Goal: Task Accomplishment & Management: Complete application form

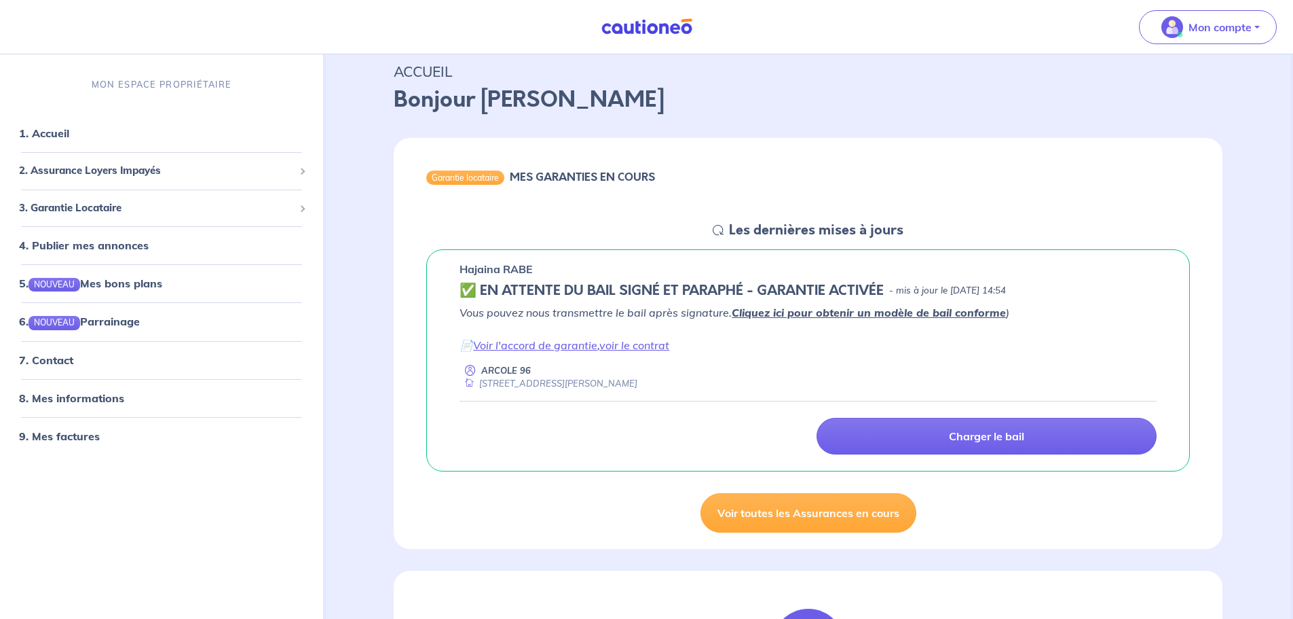
scroll to position [68, 0]
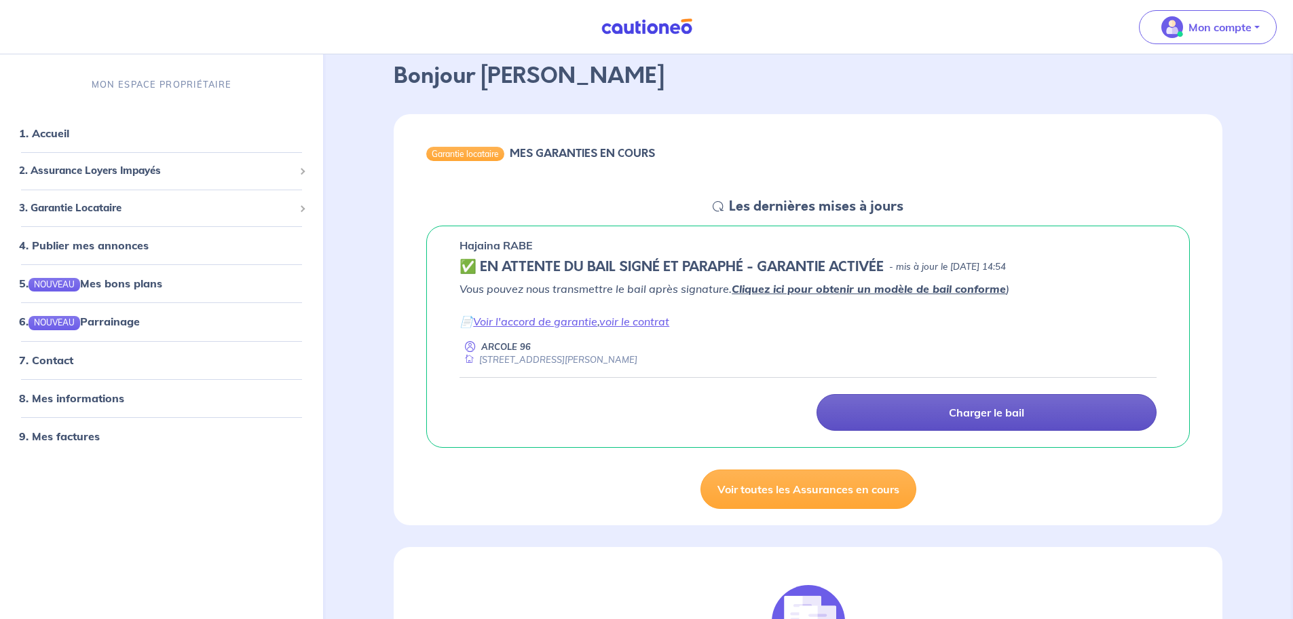
click at [1007, 414] on p "Charger le bail" at bounding box center [986, 412] width 75 height 14
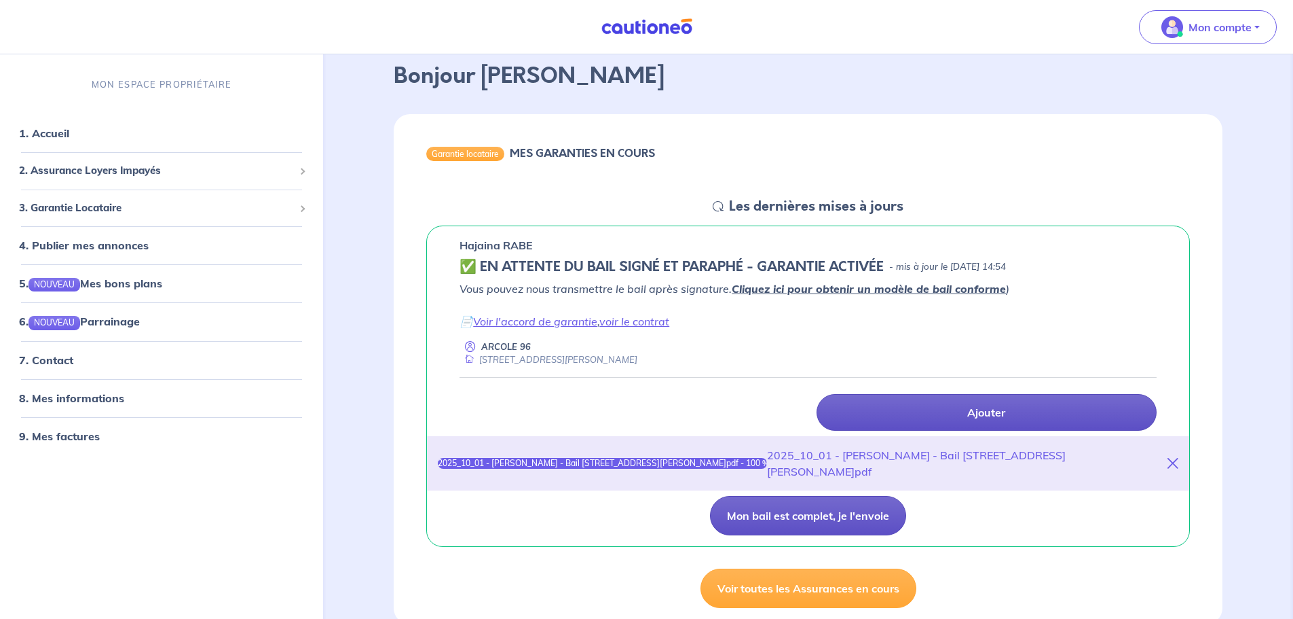
click at [849, 500] on button "Mon bail est complet, je l'envoie" at bounding box center [808, 515] width 196 height 39
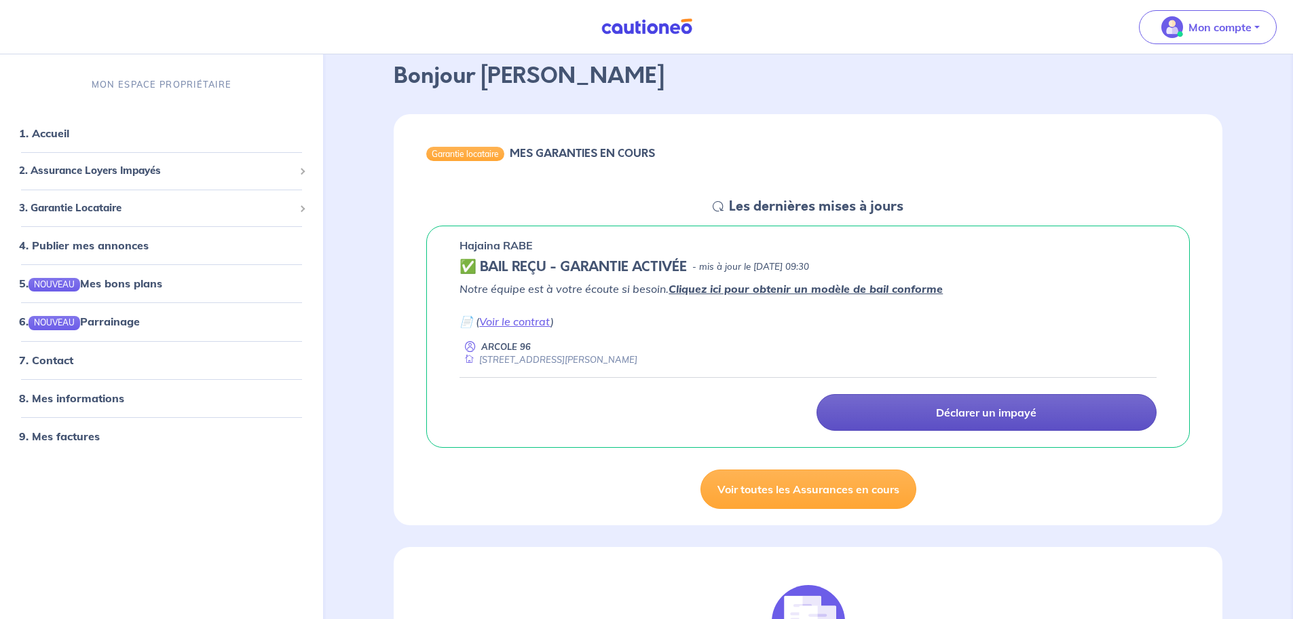
click at [814, 208] on h5 "Les dernières mises à jours" at bounding box center [816, 206] width 174 height 16
click at [817, 207] on h5 "Les dernières mises à jours" at bounding box center [816, 206] width 174 height 16
click at [593, 287] on em "Notre équipe est à votre écoute si besoin. Cliquez ici pour obtenir un modèle d…" at bounding box center [701, 289] width 483 height 14
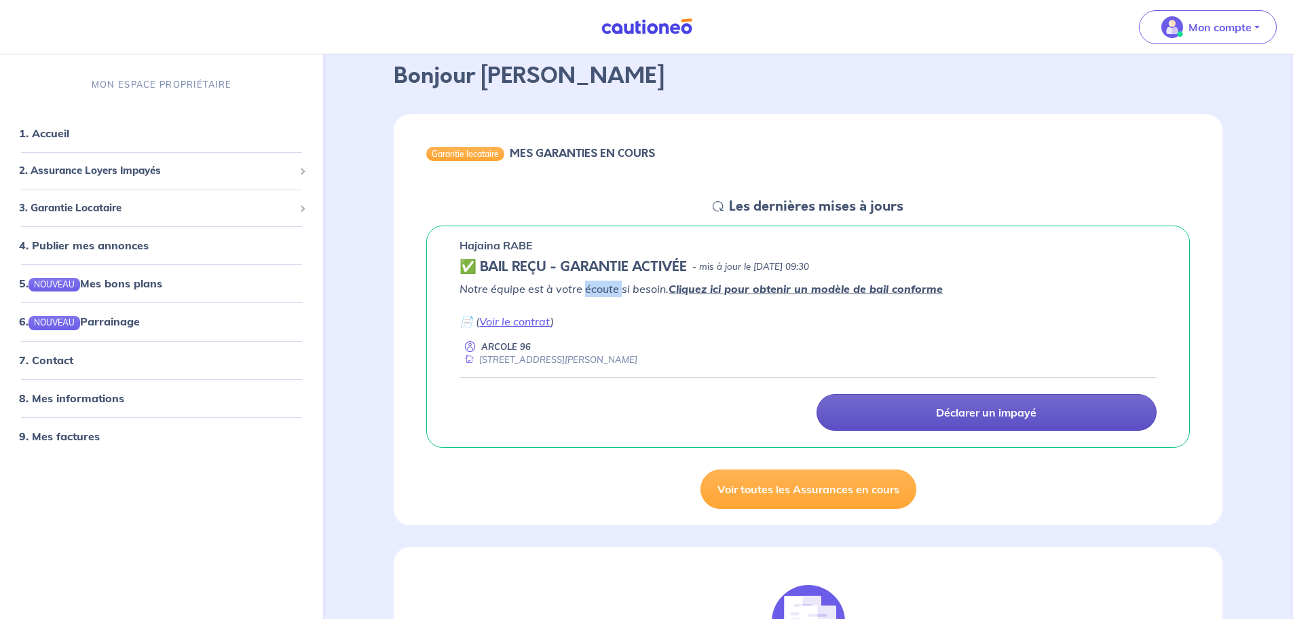
click at [593, 287] on em "Notre équipe est à votre écoute si besoin. Cliquez ici pour obtenir un modèle d…" at bounding box center [701, 289] width 483 height 14
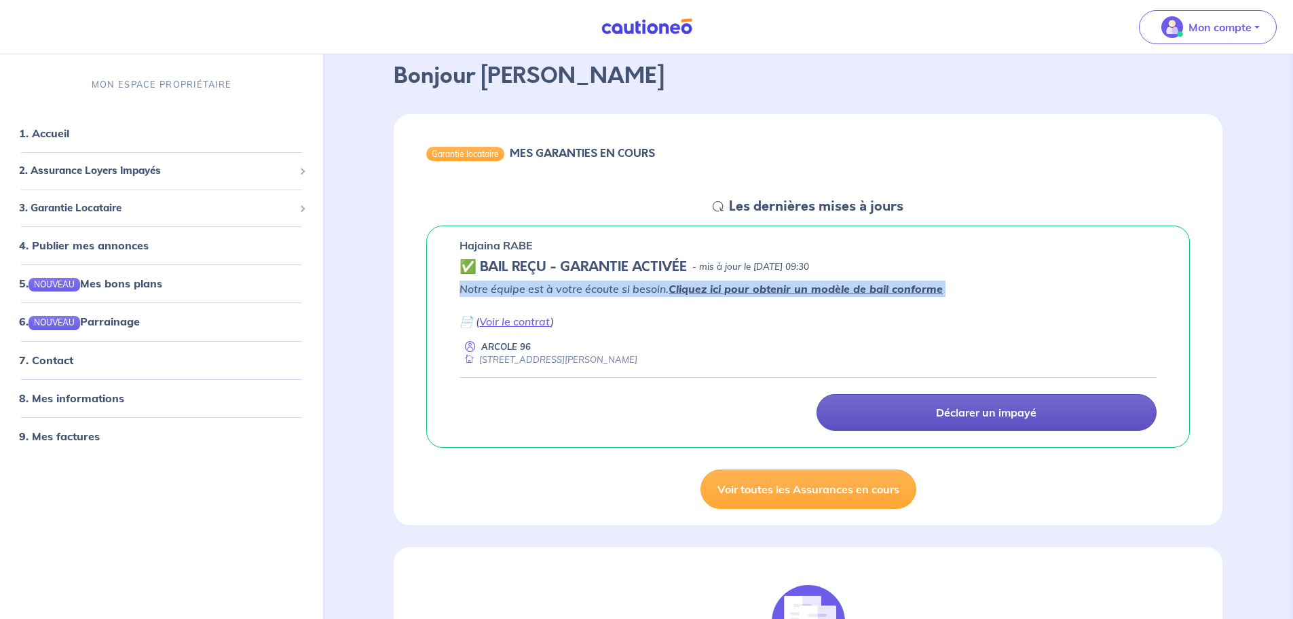
click at [593, 287] on em "Notre équipe est à votre écoute si besoin. Cliquez ici pour obtenir un modèle d…" at bounding box center [701, 289] width 483 height 14
click at [566, 291] on em "Notre équipe est à votre écoute si besoin. Cliquez ici pour obtenir un modèle d…" at bounding box center [701, 289] width 483 height 14
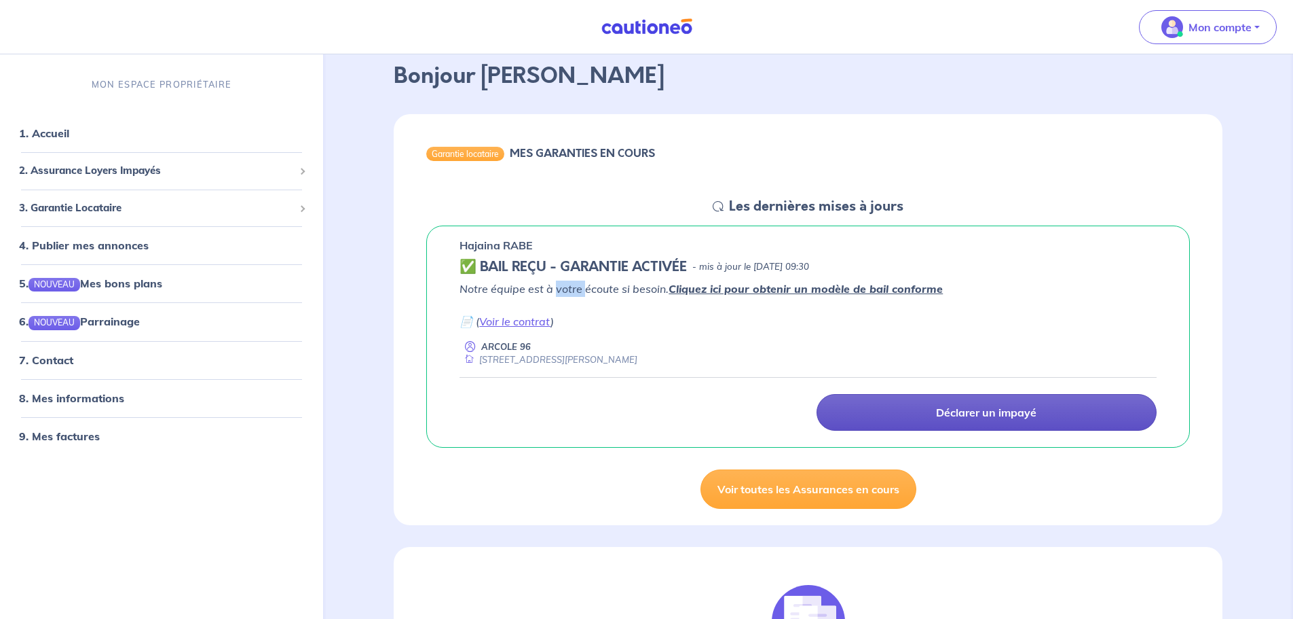
click at [566, 291] on em "Notre équipe est à votre écoute si besoin. Cliquez ici pour obtenir un modèle d…" at bounding box center [701, 289] width 483 height 14
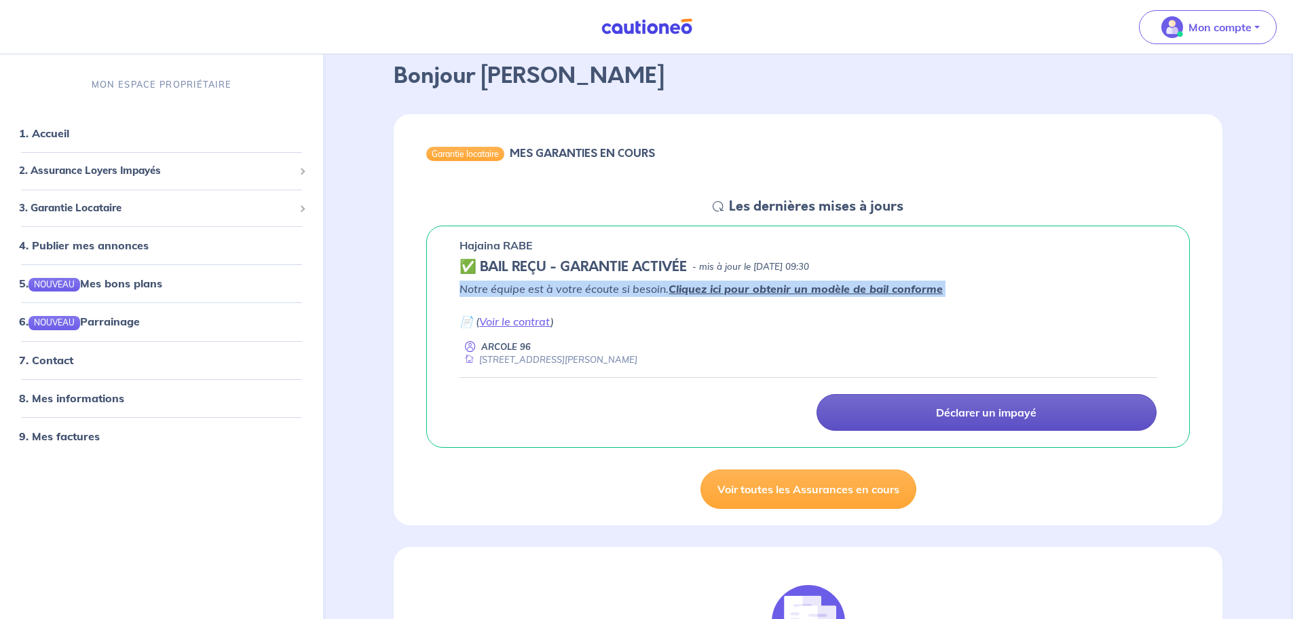
click at [566, 291] on em "Notre équipe est à votre écoute si besoin. Cliquez ici pour obtenir un modèle d…" at bounding box center [701, 289] width 483 height 14
click at [561, 289] on em "Notre équipe est à votre écoute si besoin. Cliquez ici pour obtenir un modèle d…" at bounding box center [701, 289] width 483 height 14
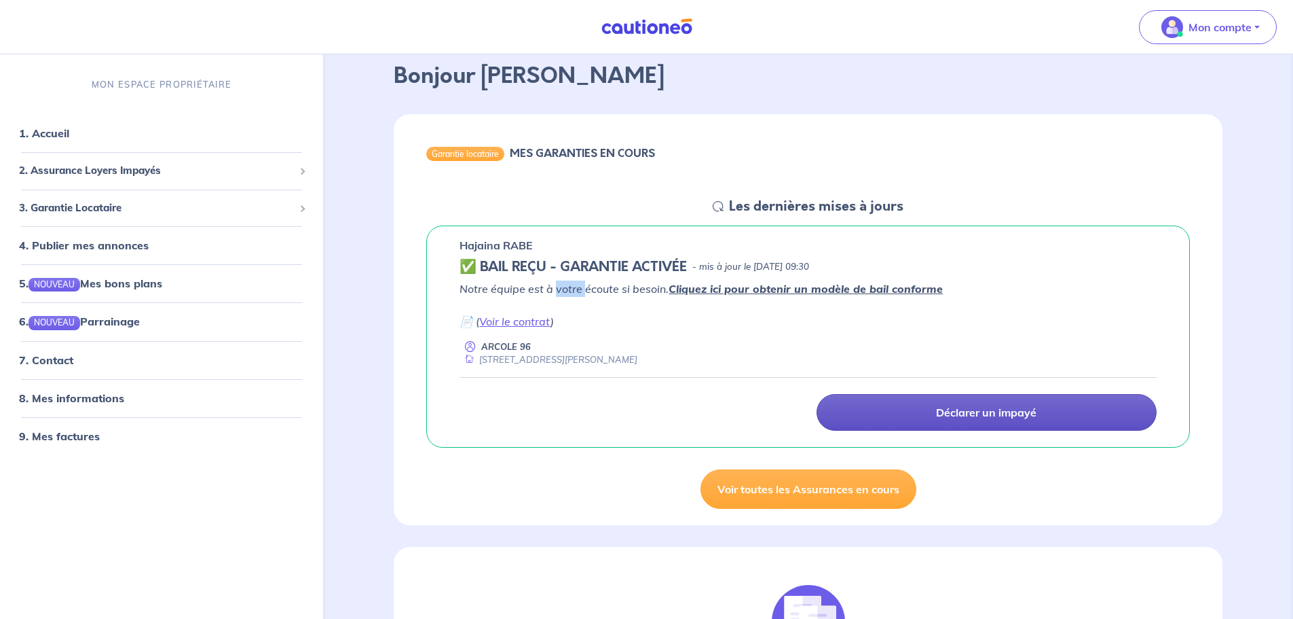
click at [561, 289] on em "Notre équipe est à votre écoute si besoin. Cliquez ici pour obtenir un modèle d…" at bounding box center [701, 289] width 483 height 14
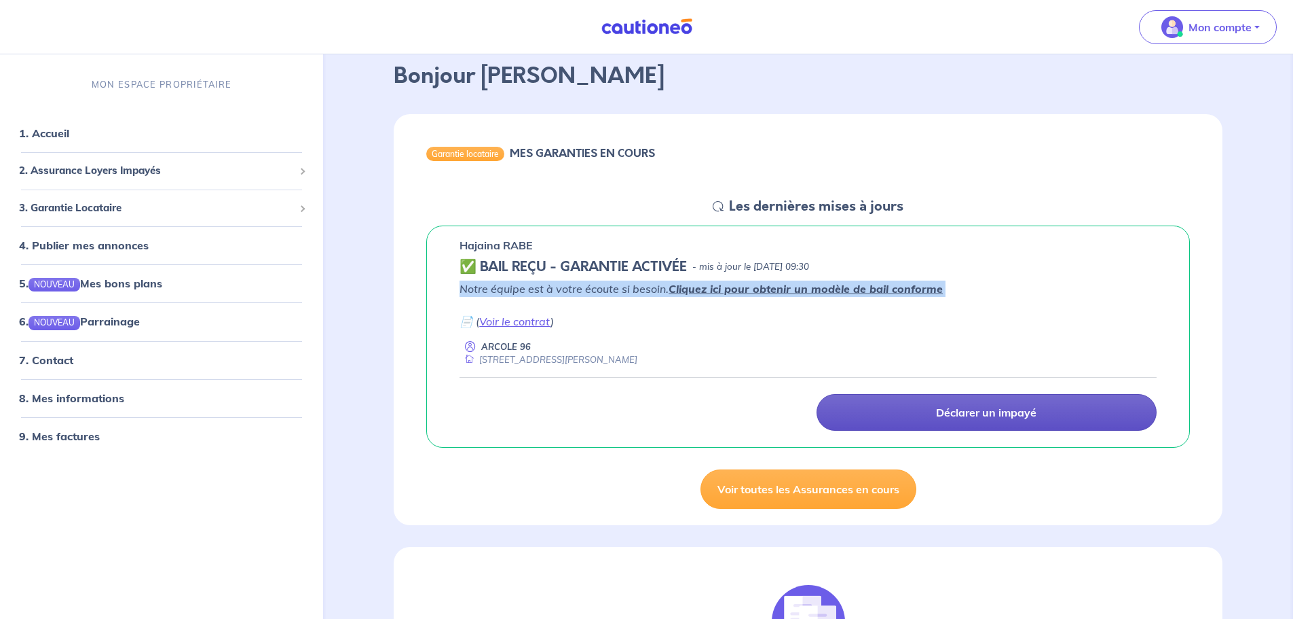
click at [561, 289] on em "Notre équipe est à votre écoute si besoin. Cliquez ici pour obtenir un modèle d…" at bounding box center [701, 289] width 483 height 14
click at [568, 293] on em "Notre équipe est à votre écoute si besoin. Cliquez ici pour obtenir un modèle d…" at bounding box center [701, 289] width 483 height 14
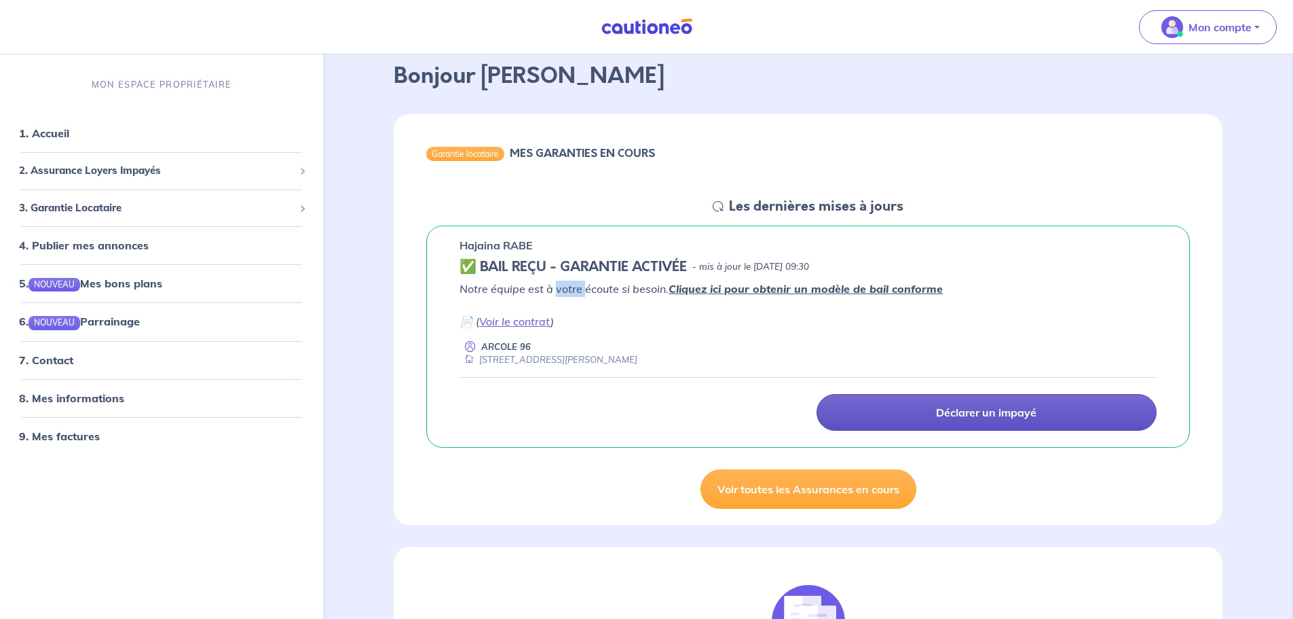
click at [568, 293] on em "Notre équipe est à votre écoute si besoin. Cliquez ici pour obtenir un modèle d…" at bounding box center [701, 289] width 483 height 14
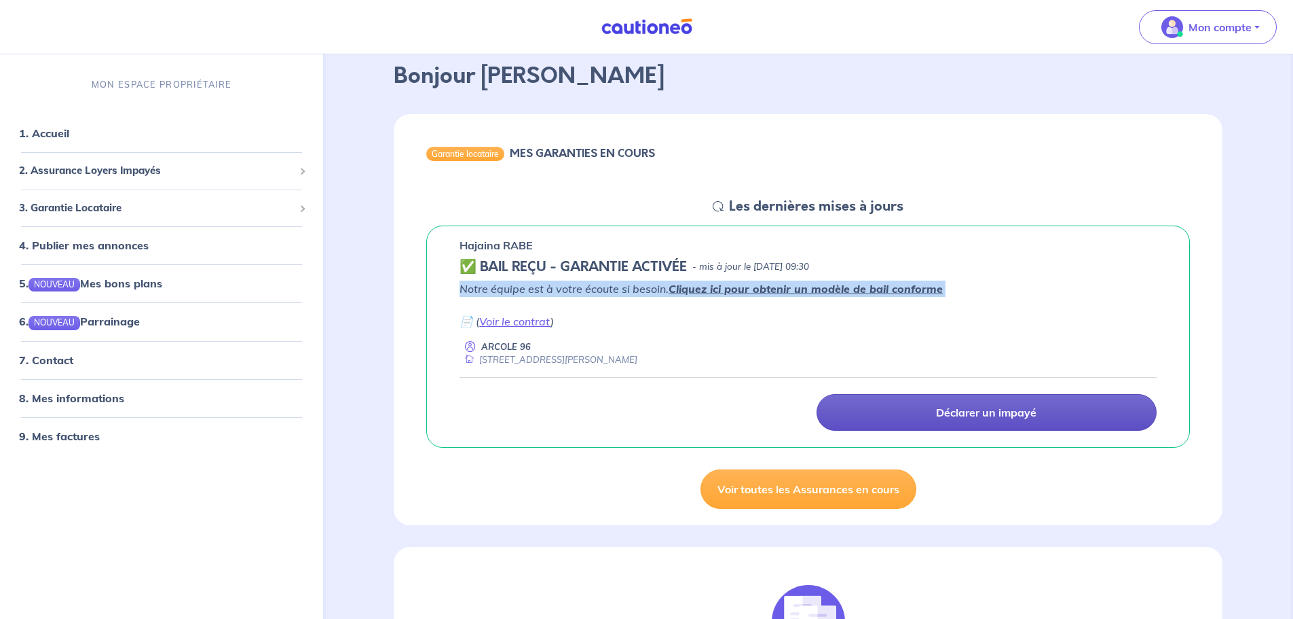
click at [568, 293] on em "Notre équipe est à votre écoute si besoin. Cliquez ici pour obtenir un modèle d…" at bounding box center [701, 289] width 483 height 14
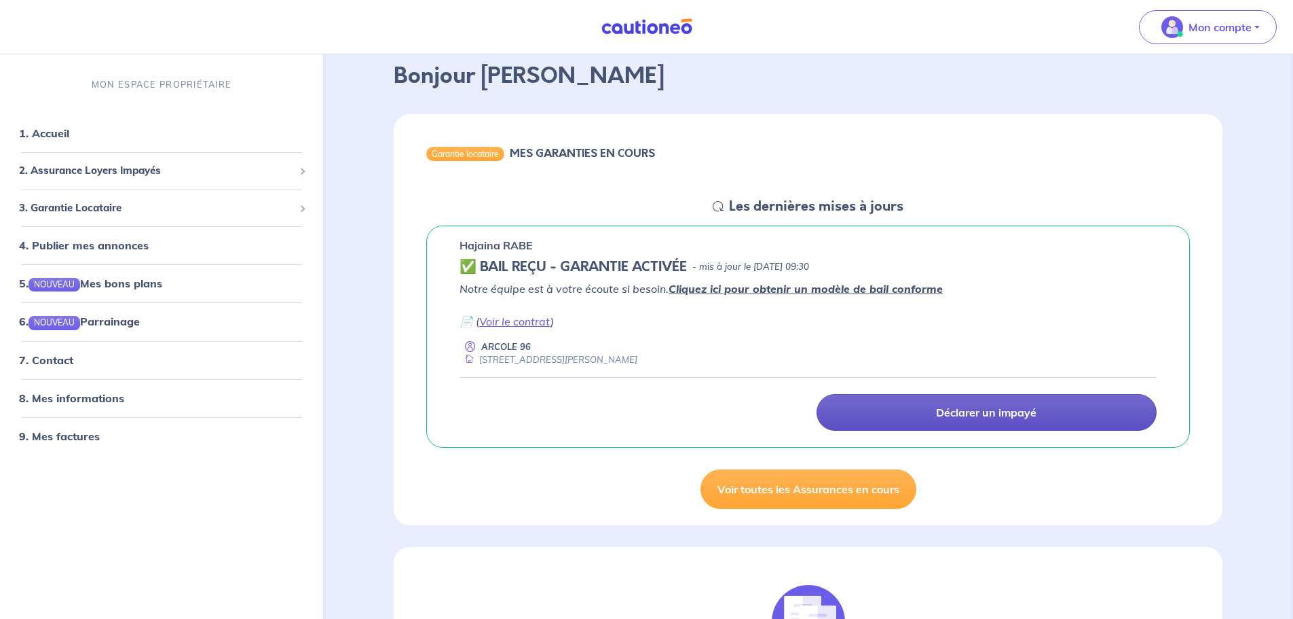
click at [587, 314] on p "Notre équipe est à votre écoute si besoin. Cliquez ici pour obtenir un modèle d…" at bounding box center [808, 304] width 697 height 49
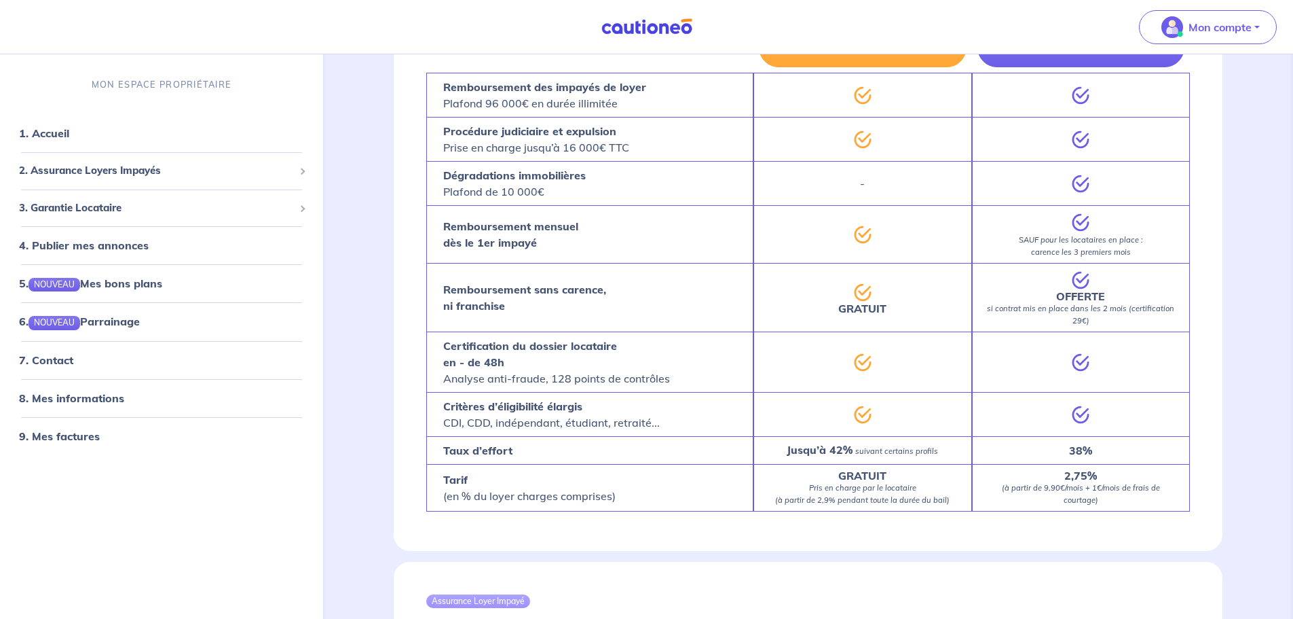
scroll to position [951, 0]
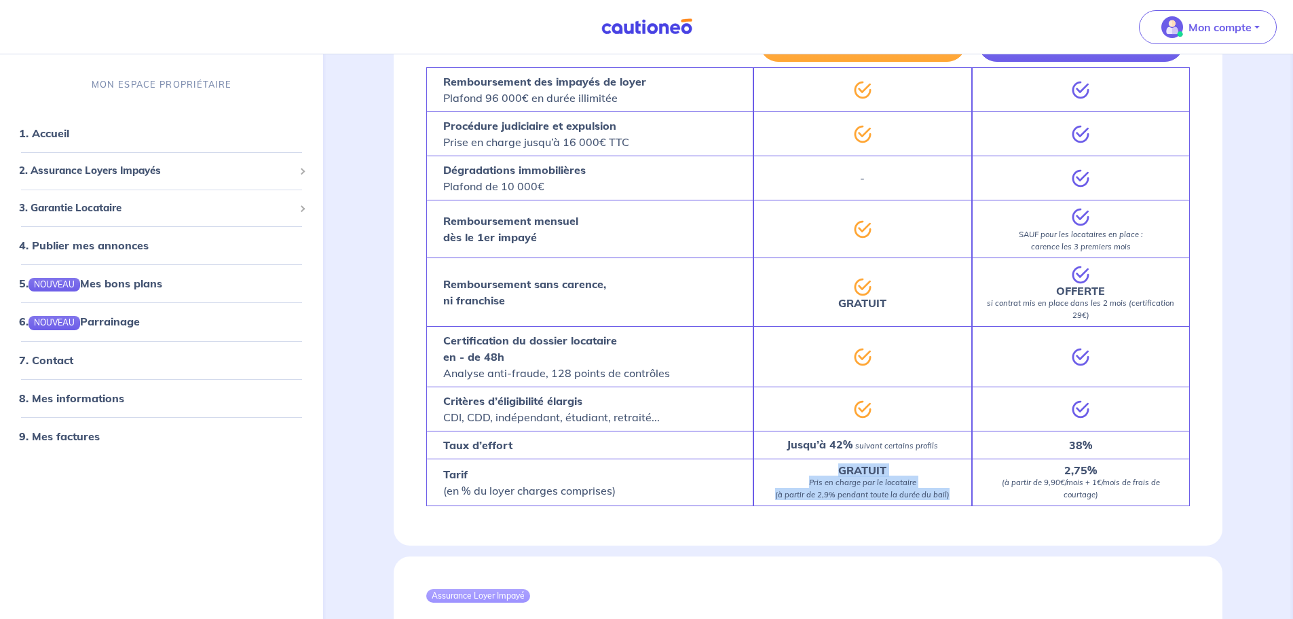
drag, startPoint x: 841, startPoint y: 455, endPoint x: 951, endPoint y: 479, distance: 112.5
click at [951, 479] on div "GRATUIT Pris en charge par le locataire (à partir de 2,9% pendant toute la duré…" at bounding box center [863, 482] width 218 height 48
click at [883, 480] on em "Pris en charge par le locataire (à partir de 2,9% pendant toute la durée du bai…" at bounding box center [862, 488] width 174 height 22
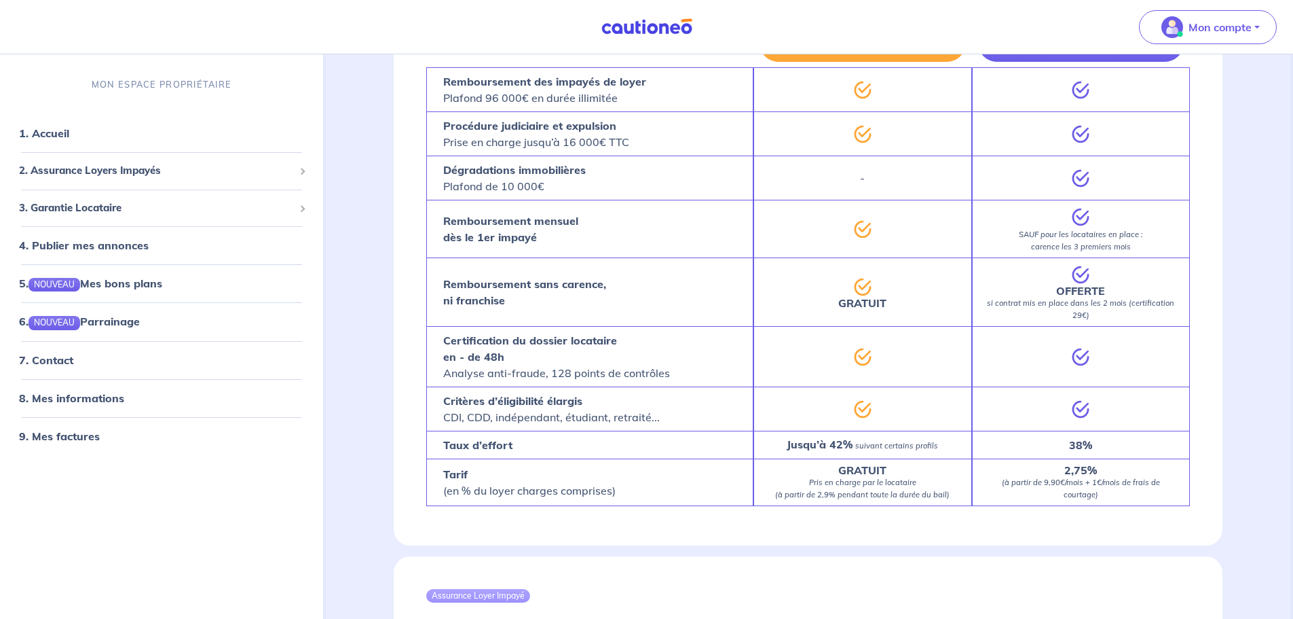
click at [873, 477] on em "Pris en charge par le locataire (à partir de 2,9% pendant toute la durée du bai…" at bounding box center [862, 488] width 174 height 22
click at [864, 477] on em "Pris en charge par le locataire (à partir de 2,9% pendant toute la durée du bai…" at bounding box center [862, 488] width 174 height 22
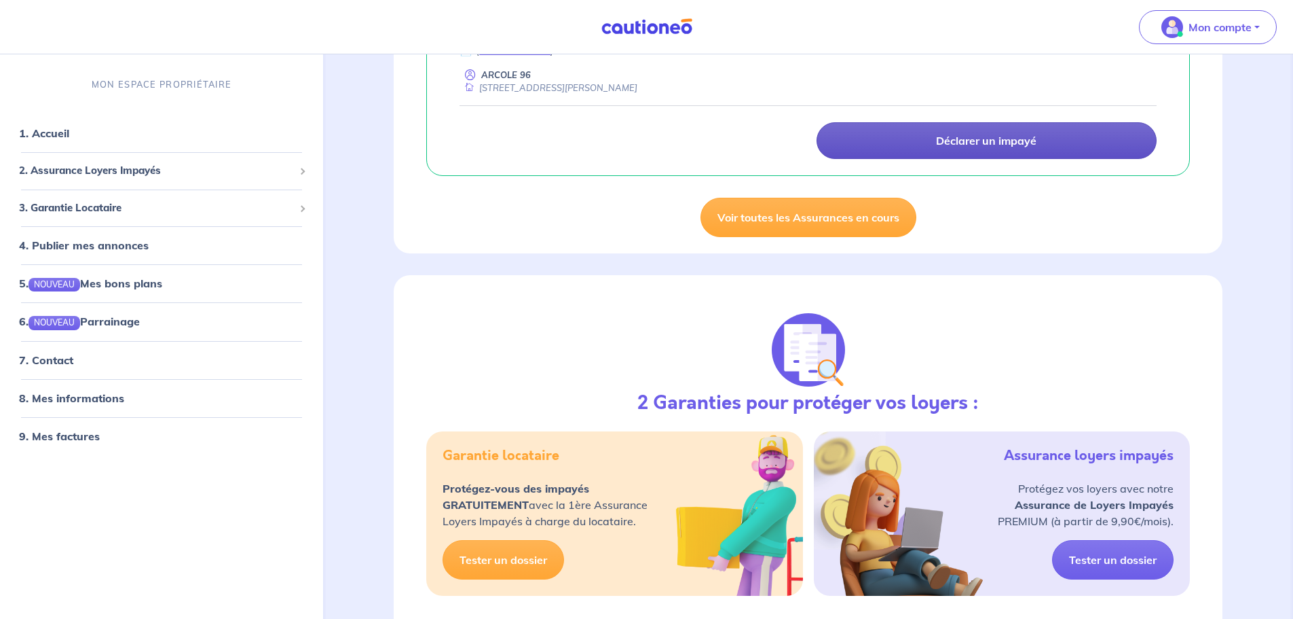
scroll to position [0, 0]
